Goal: Information Seeking & Learning: Learn about a topic

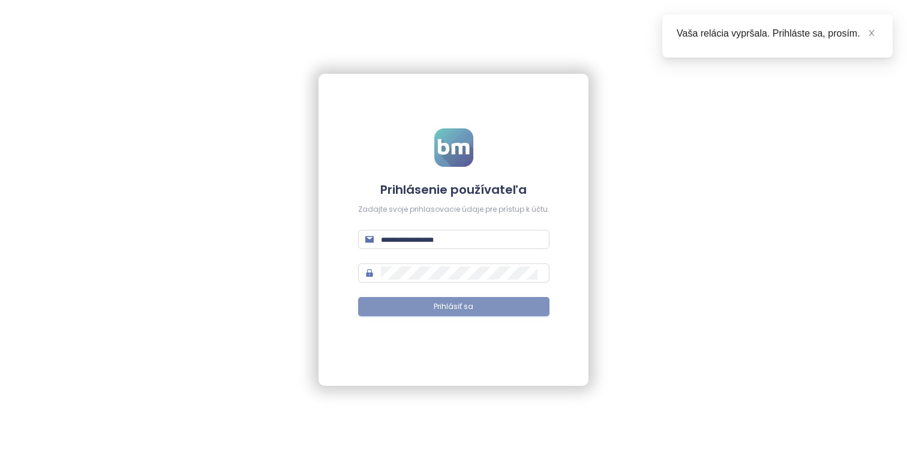
type input "**********"
click at [460, 307] on span "Prihlásiť sa" at bounding box center [454, 306] width 40 height 11
click at [871, 32] on icon "close" at bounding box center [872, 33] width 6 height 6
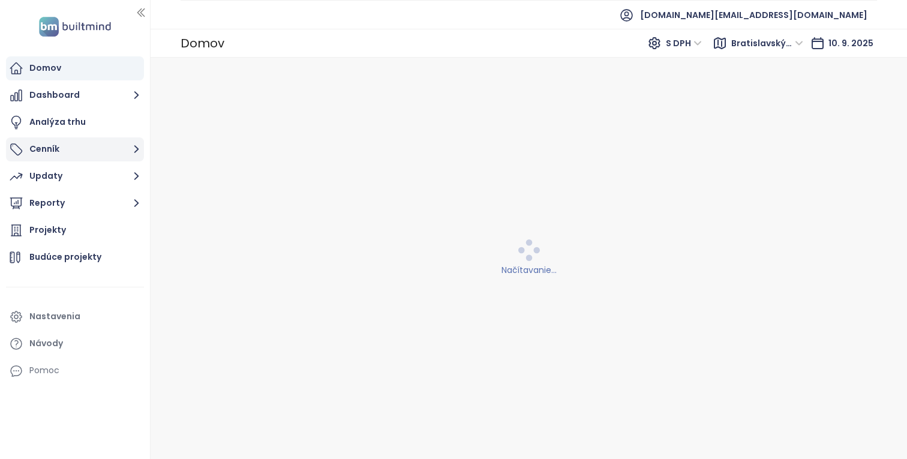
click at [98, 151] on button "Cenník" at bounding box center [75, 149] width 138 height 24
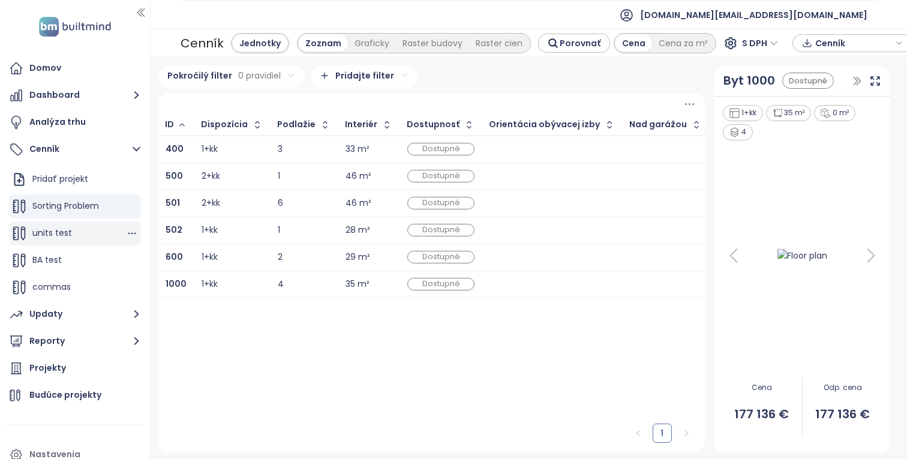
click at [80, 227] on div "units test" at bounding box center [75, 233] width 132 height 24
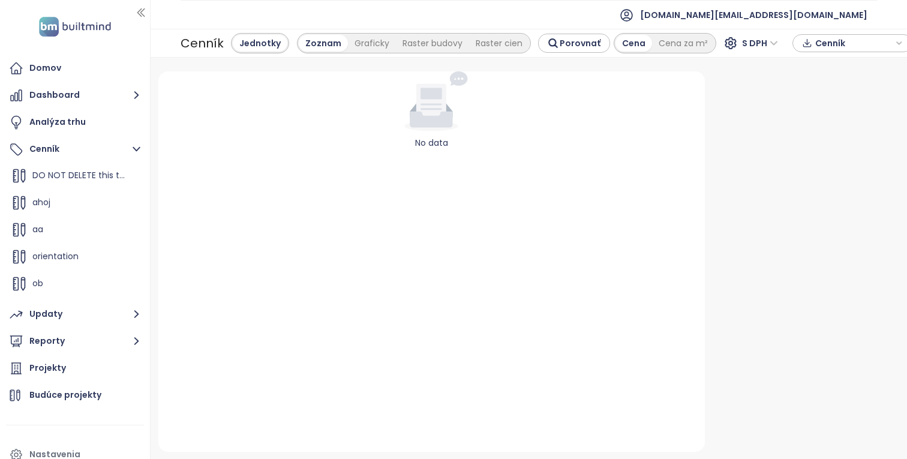
scroll to position [459, 0]
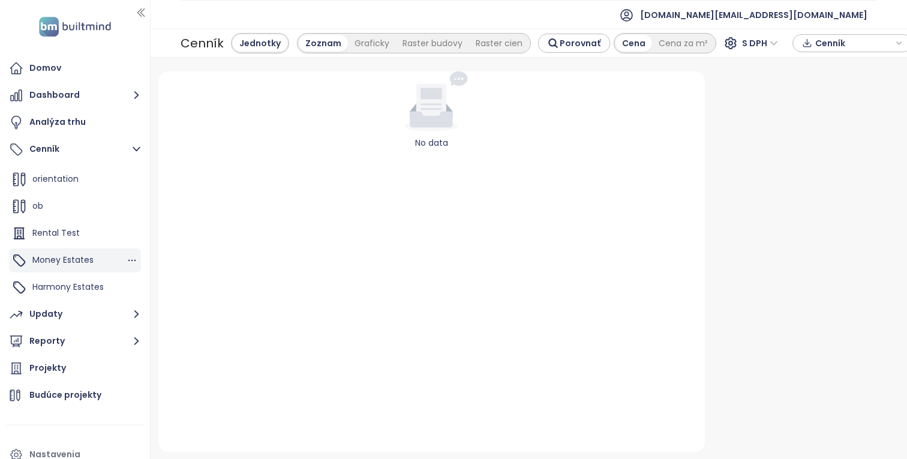
click at [81, 256] on span "Money Estates" at bounding box center [62, 260] width 61 height 12
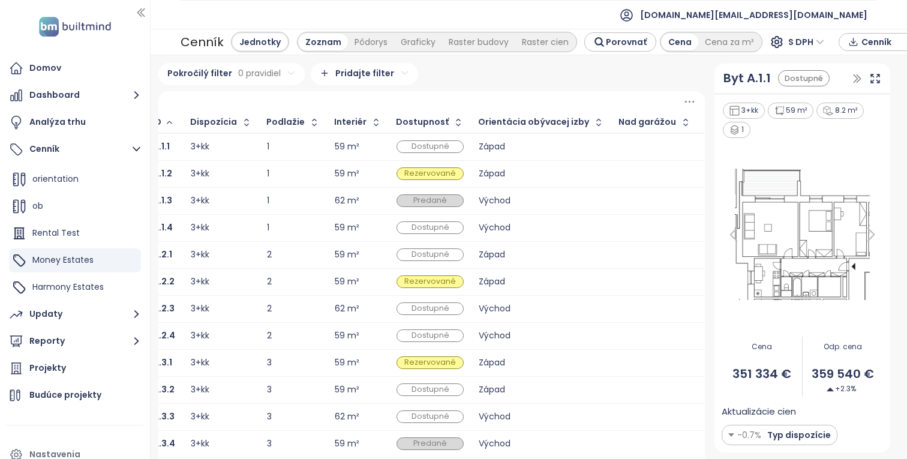
scroll to position [0, 0]
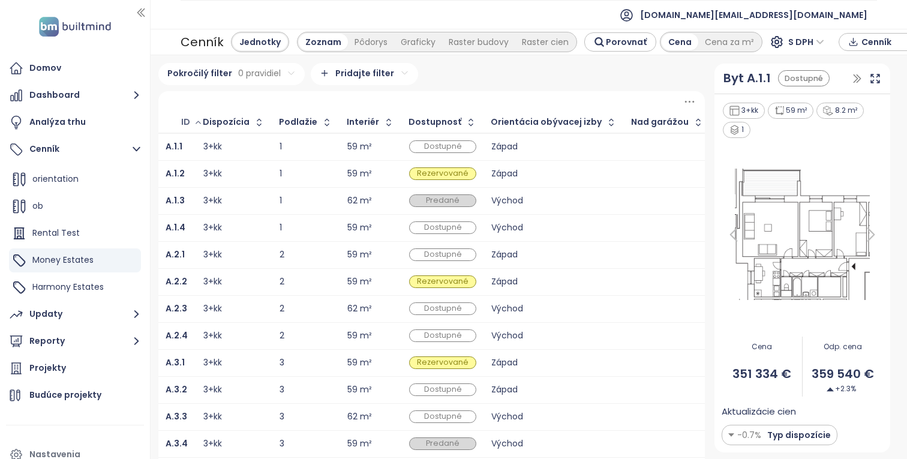
drag, startPoint x: 170, startPoint y: 122, endPoint x: 185, endPoint y: 125, distance: 15.4
click at [185, 125] on div "ID" at bounding box center [185, 122] width 9 height 8
click at [145, 18] on icon "button" at bounding box center [141, 13] width 12 height 12
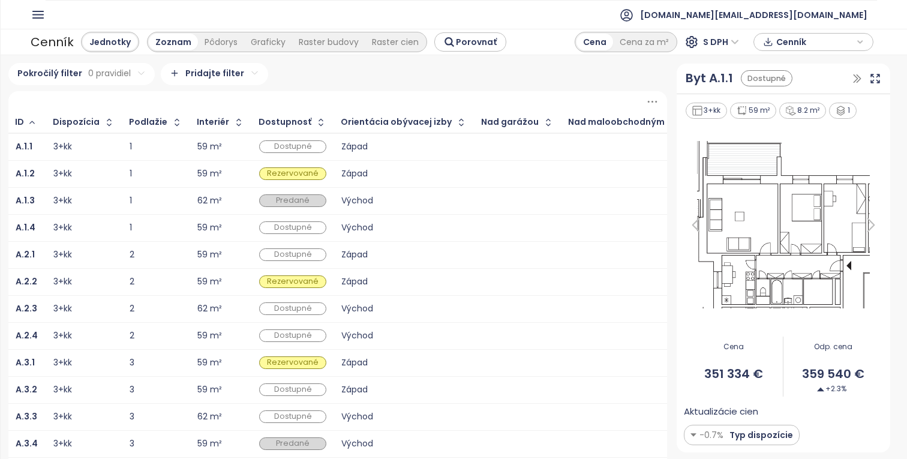
click at [112, 101] on div at bounding box center [338, 101] width 660 height 21
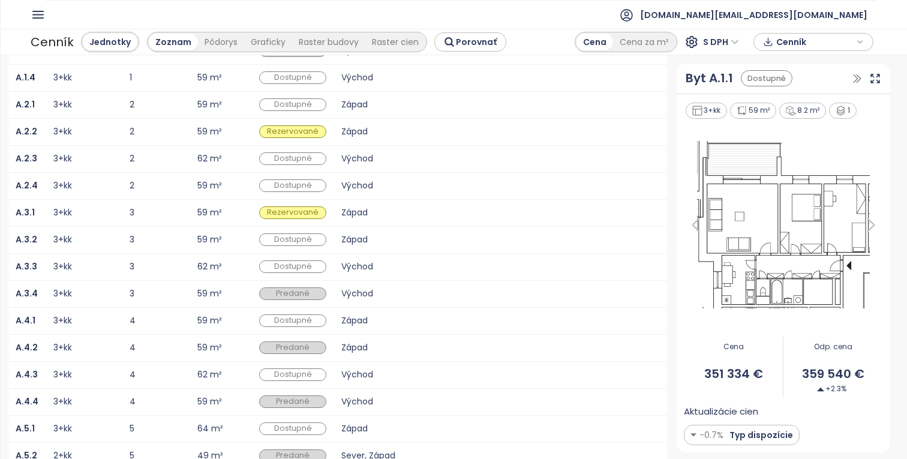
scroll to position [251, 0]
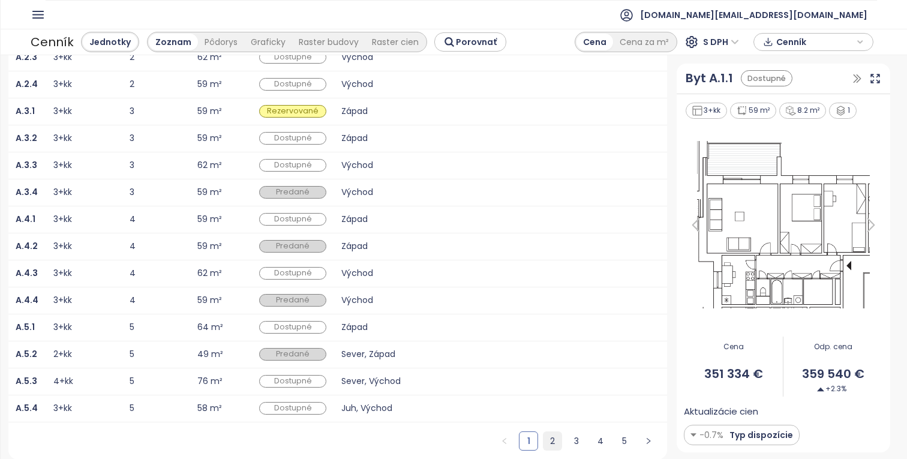
click at [552, 435] on link "2" at bounding box center [553, 441] width 18 height 18
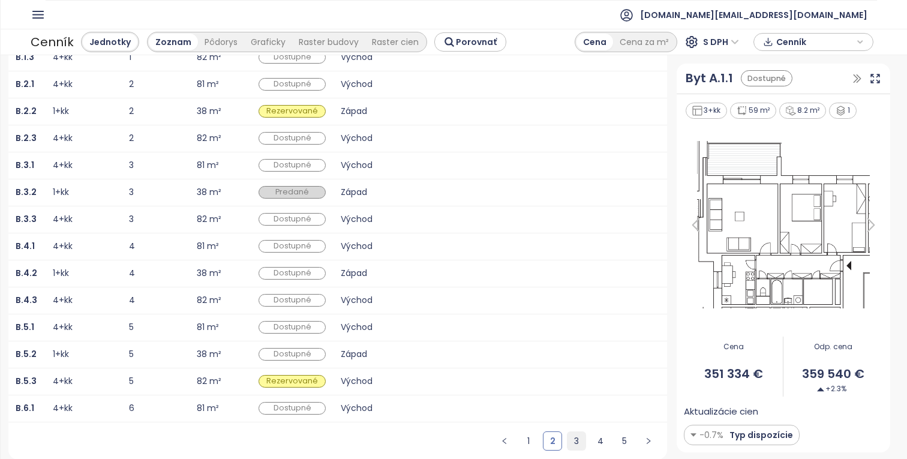
click at [577, 436] on link "3" at bounding box center [577, 441] width 18 height 18
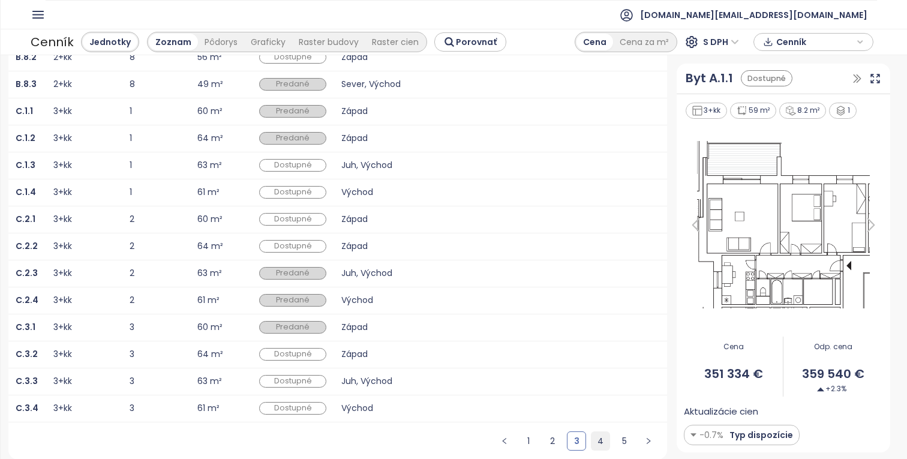
click at [601, 443] on link "4" at bounding box center [601, 441] width 18 height 18
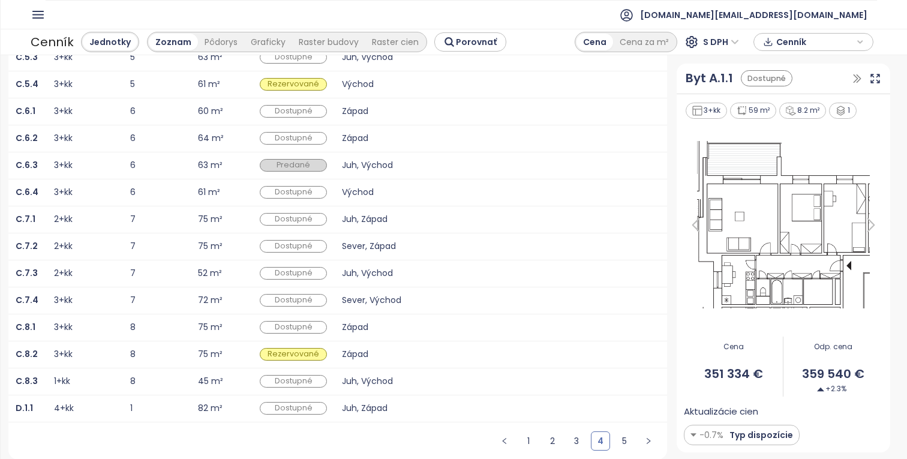
scroll to position [0, 0]
click at [633, 440] on link "5" at bounding box center [625, 441] width 18 height 18
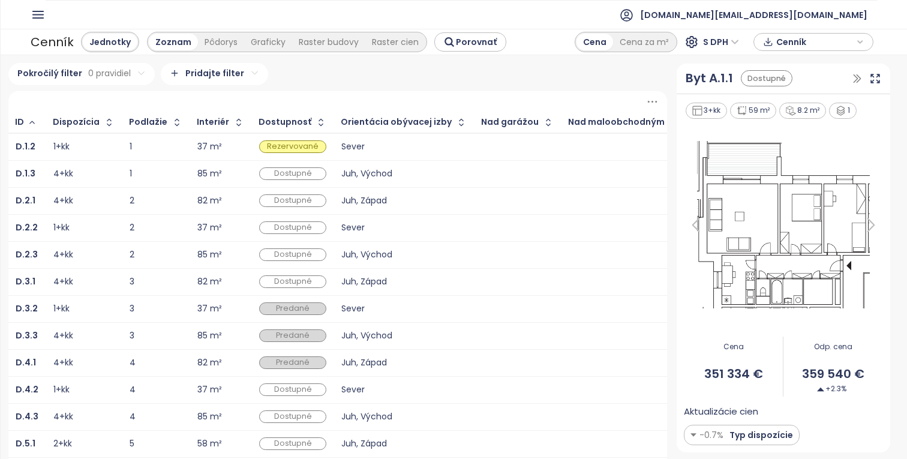
click at [379, 104] on div at bounding box center [338, 101] width 660 height 21
click at [368, 90] on div "Pokročilý filter 0 pravidiel Pridajte filter ID Dispozícia Podlažie Interiér Do…" at bounding box center [338, 346] width 660 height 567
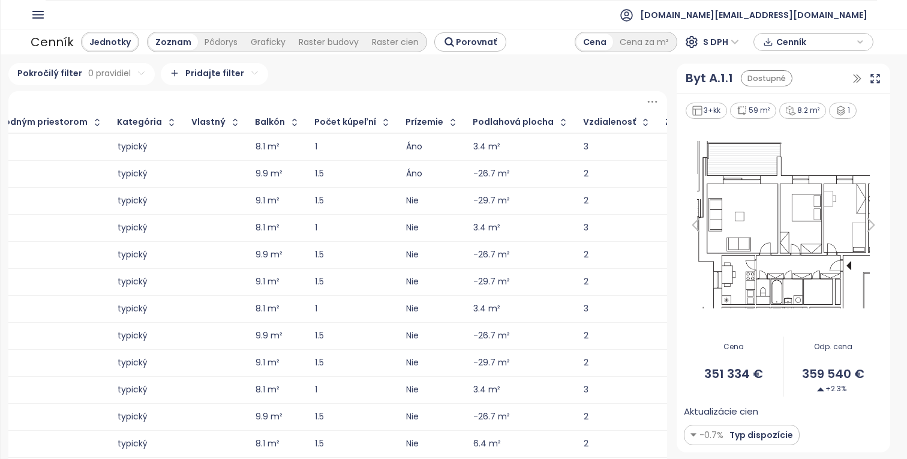
scroll to position [170, 0]
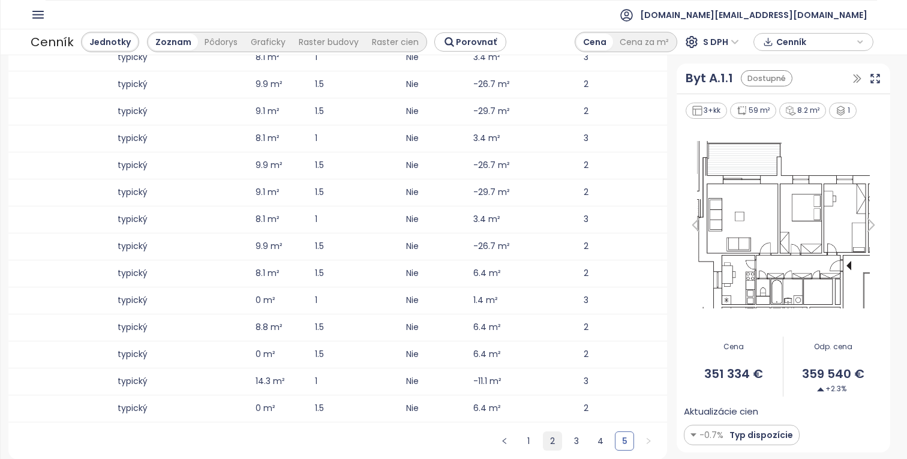
click at [554, 445] on link "2" at bounding box center [553, 441] width 18 height 18
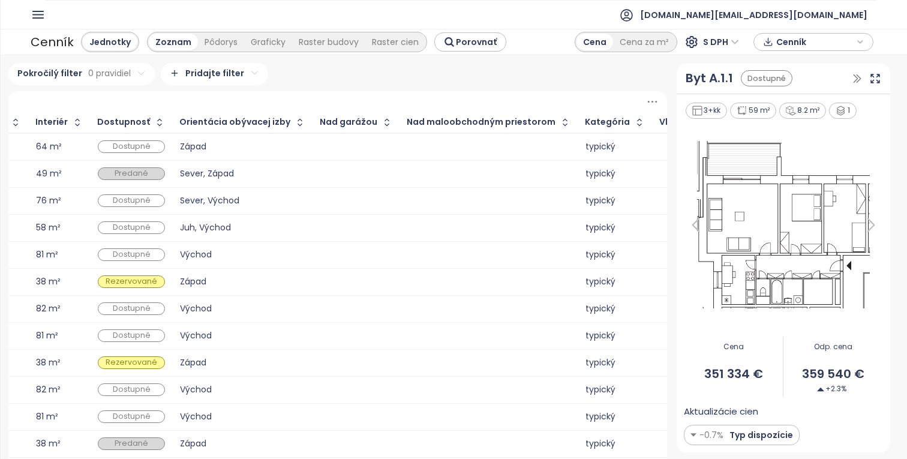
scroll to position [0, 0]
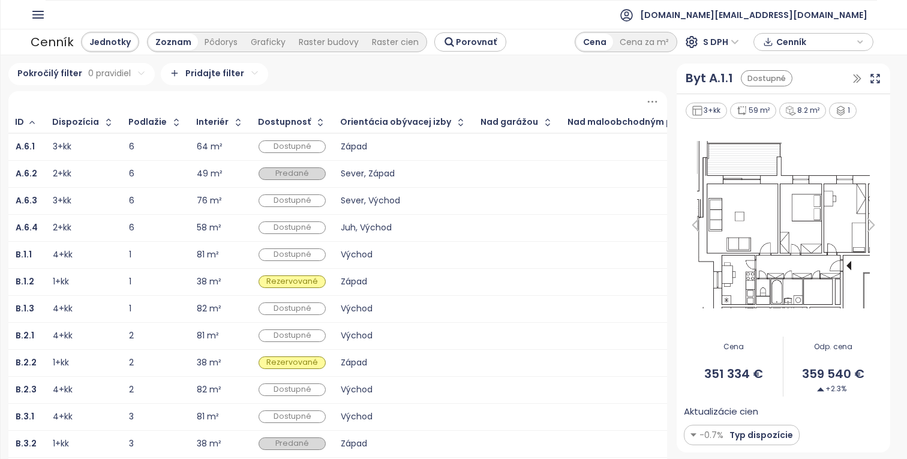
click at [464, 92] on div at bounding box center [338, 101] width 660 height 21
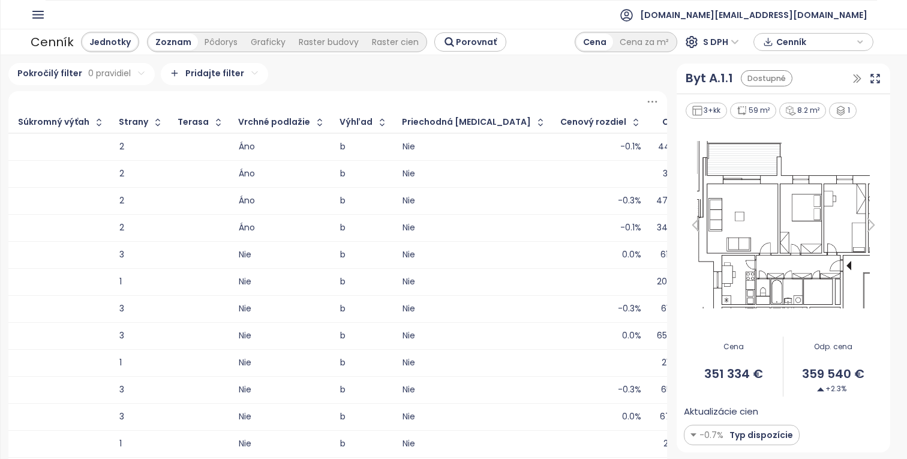
scroll to position [0, 1982]
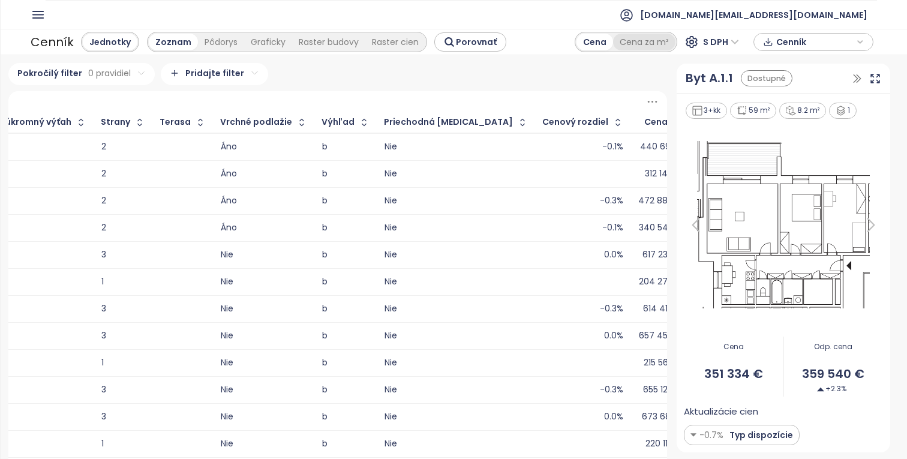
click at [634, 42] on div "Cena za m²" at bounding box center [644, 42] width 62 height 17
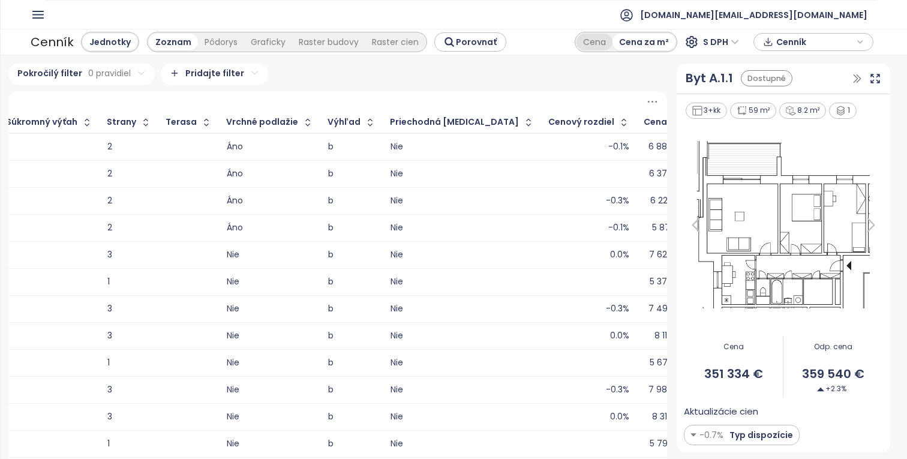
click at [600, 39] on div "Cena" at bounding box center [595, 42] width 36 height 17
click at [648, 107] on icon at bounding box center [652, 101] width 15 height 15
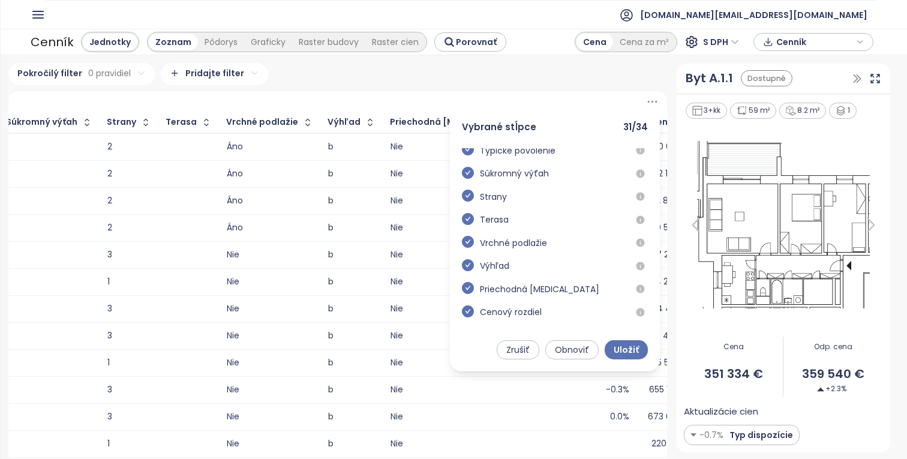
scroll to position [616, 0]
click at [636, 45] on div "Cena za m²" at bounding box center [644, 42] width 62 height 17
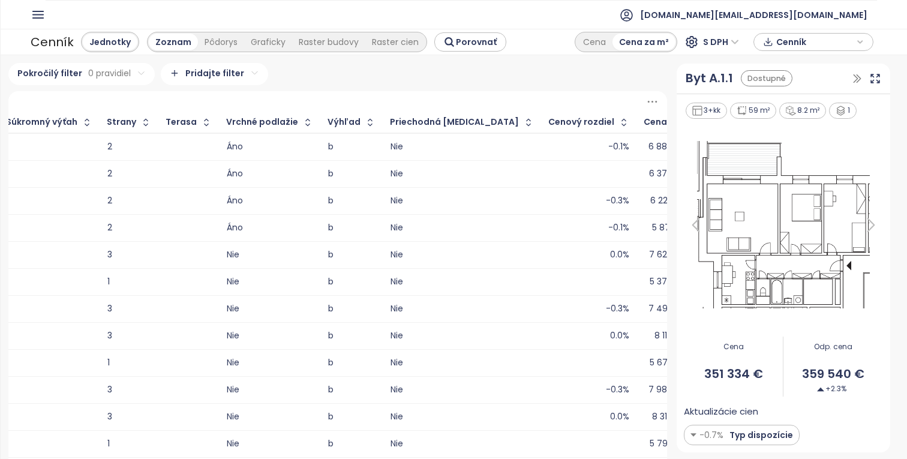
click at [653, 109] on icon at bounding box center [652, 101] width 15 height 15
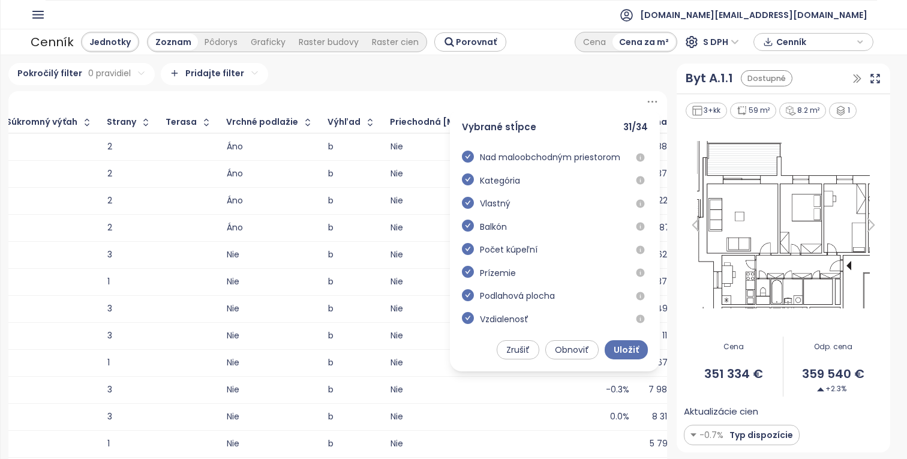
scroll to position [0, 0]
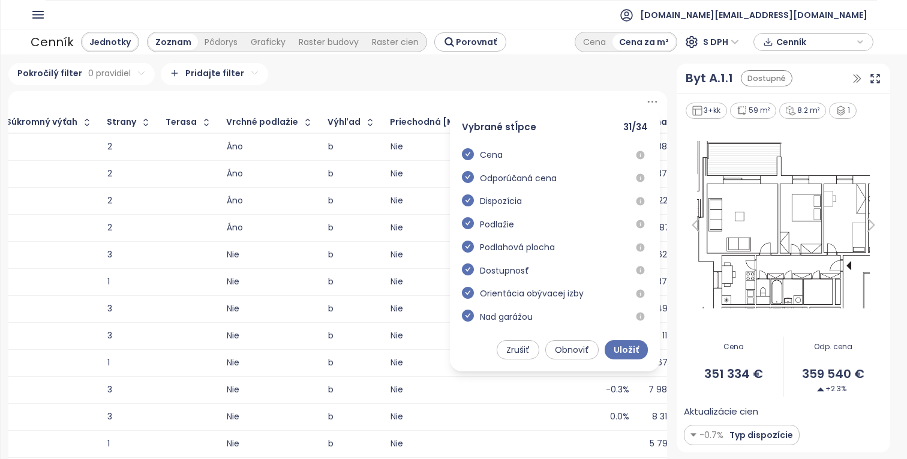
click at [512, 60] on div "Pokročilý filter 0 pravidiel Pridajte filter Vybrané stĺpce 31 / 34 Cena Odporú…" at bounding box center [454, 257] width 907 height 404
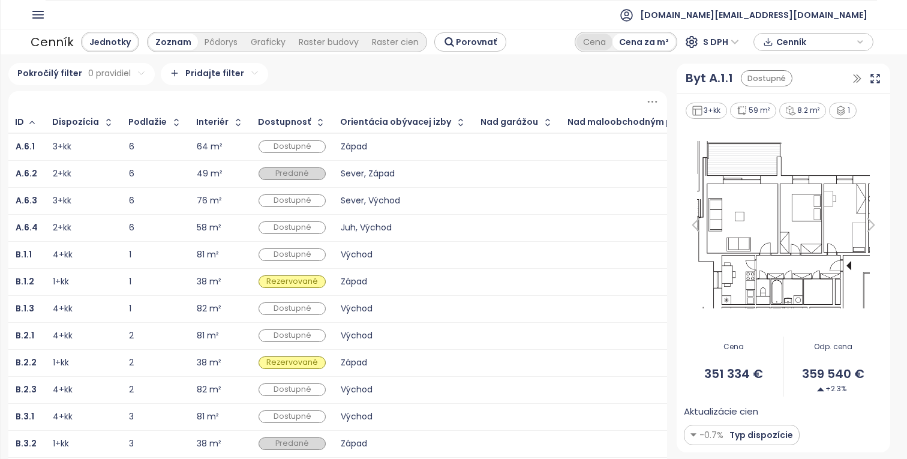
click at [596, 41] on div "Cena" at bounding box center [595, 42] width 36 height 17
